Goal: Navigation & Orientation: Go to known website

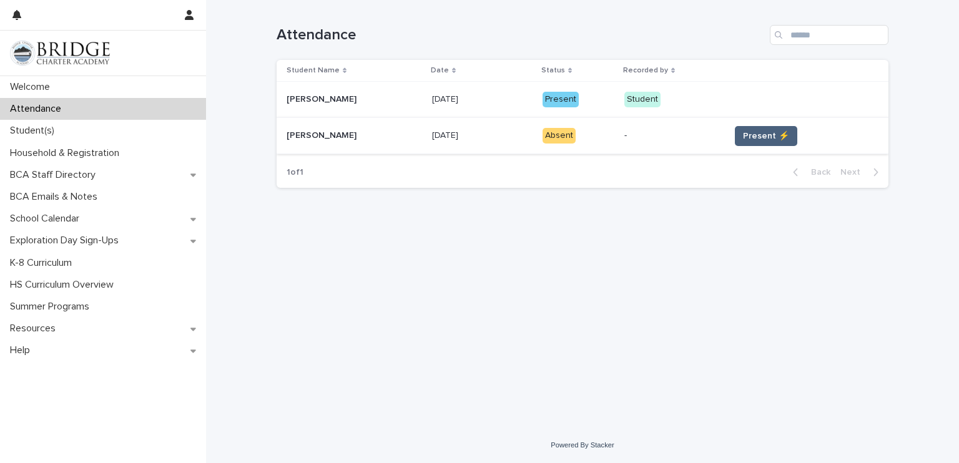
click at [754, 128] on button "Present ⚡" at bounding box center [766, 136] width 62 height 20
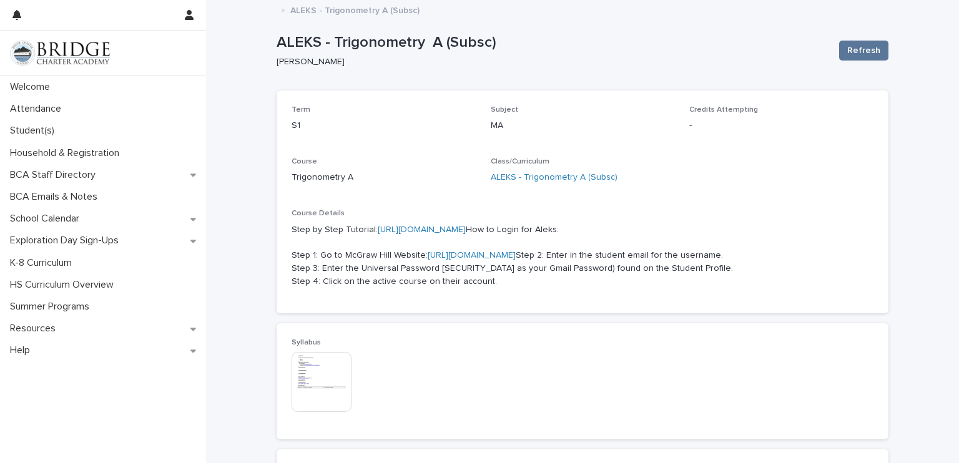
click at [467, 260] on link "[URL][DOMAIN_NAME]" at bounding box center [472, 255] width 88 height 9
